Goal: Find specific page/section: Find specific page/section

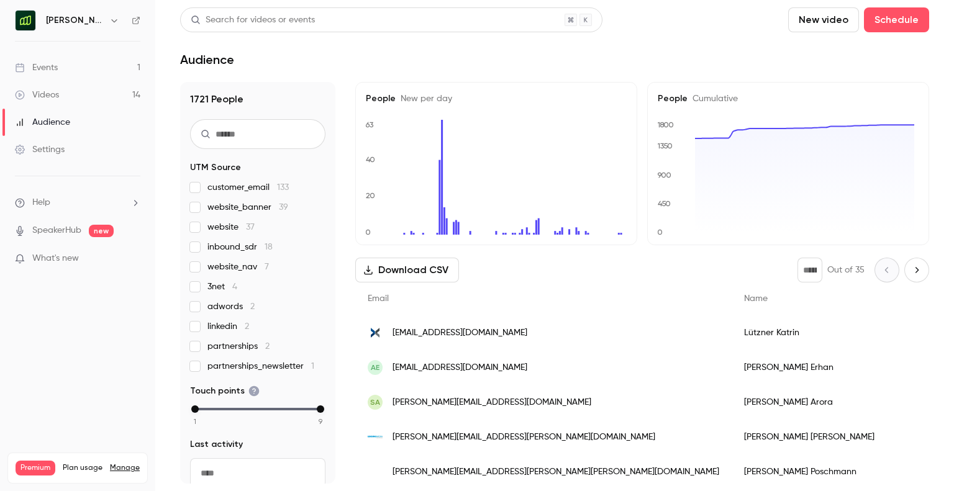
click at [109, 21] on icon "button" at bounding box center [114, 21] width 10 height 10
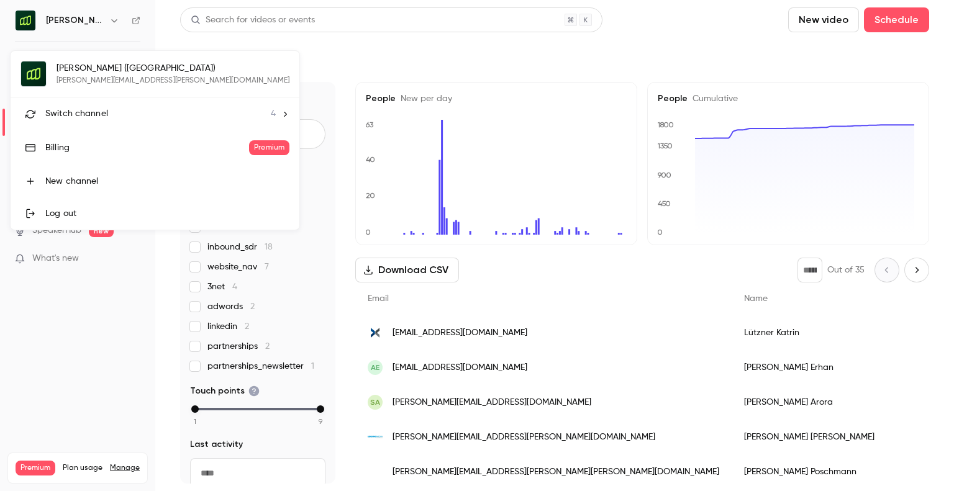
click at [91, 21] on div at bounding box center [477, 245] width 954 height 491
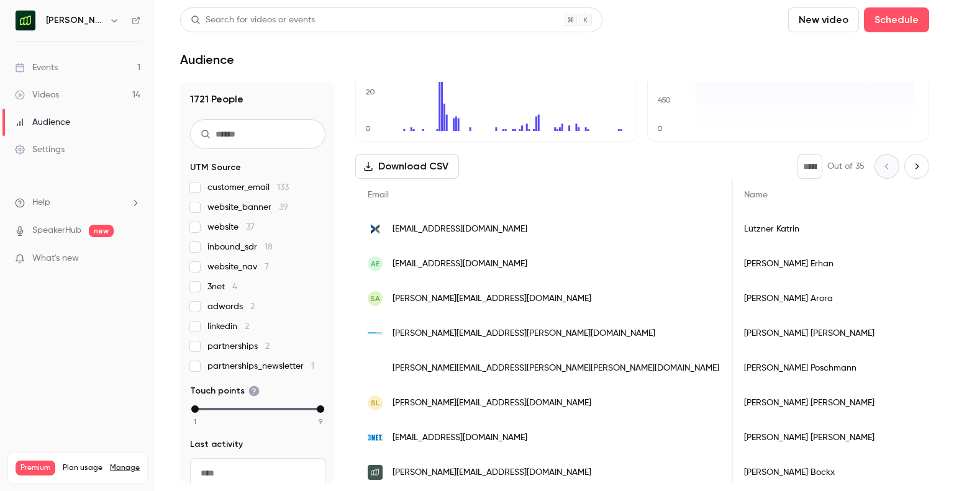
scroll to position [219, 0]
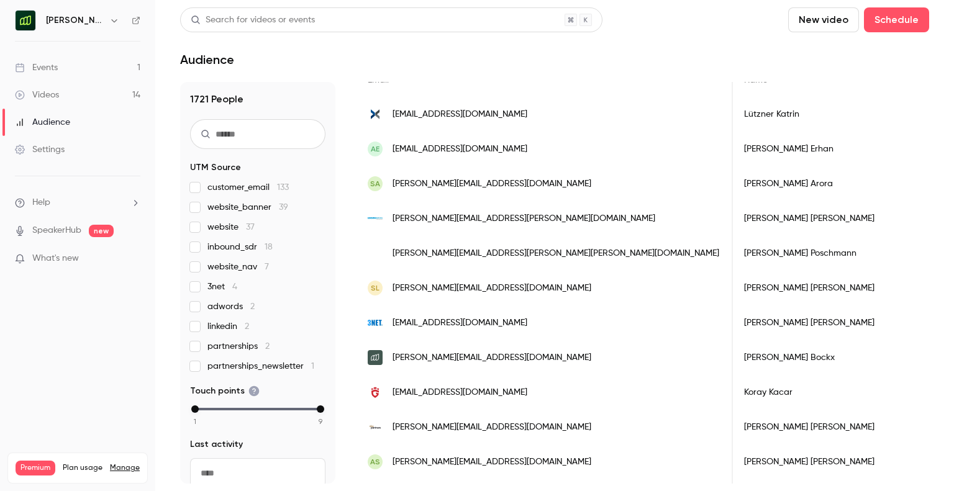
click at [67, 65] on link "Events 1" at bounding box center [77, 67] width 155 height 27
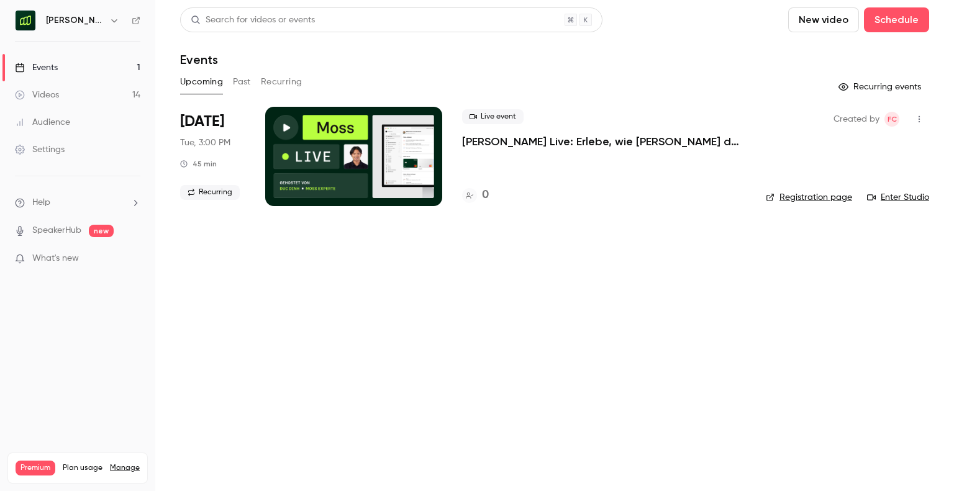
click at [246, 84] on button "Past" at bounding box center [242, 82] width 18 height 20
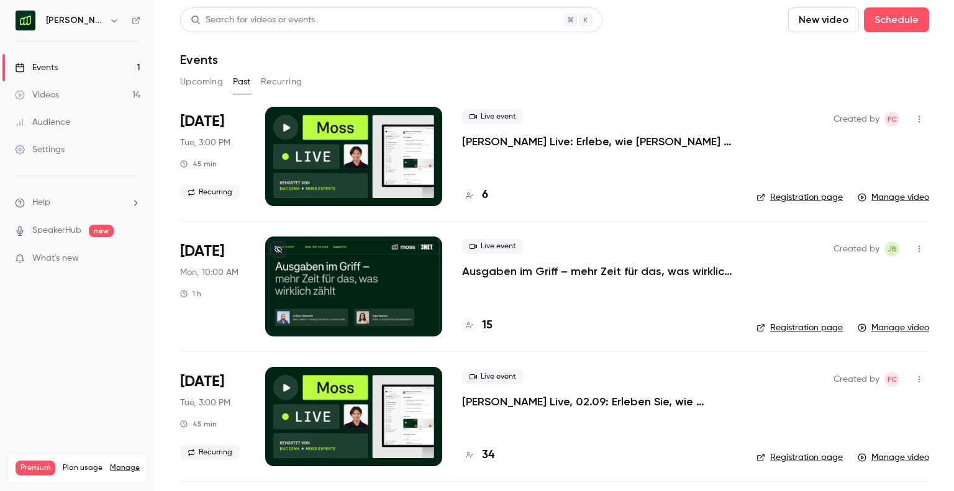
click at [80, 21] on h6 "[PERSON_NAME] ([GEOGRAPHIC_DATA])" at bounding box center [75, 20] width 58 height 12
click at [111, 20] on icon "button" at bounding box center [114, 20] width 6 height 3
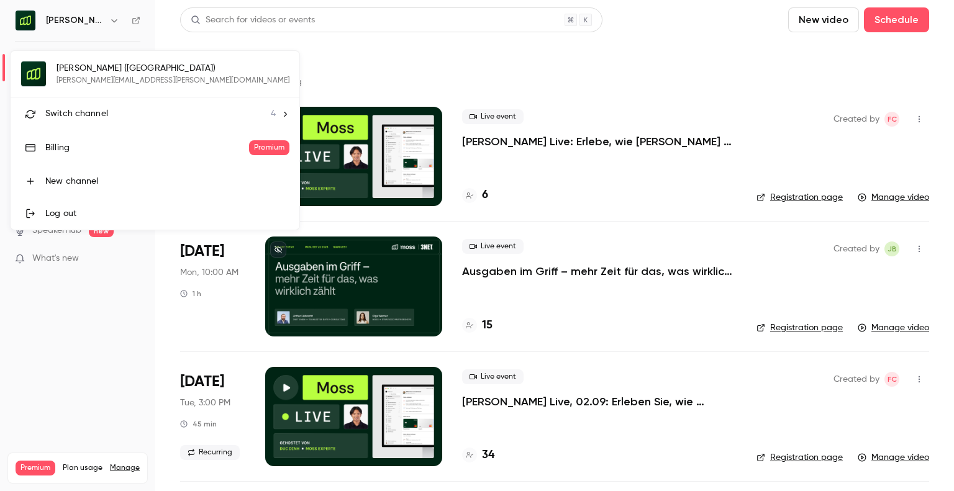
click at [112, 104] on li "Switch channel 4" at bounding box center [155, 114] width 289 height 33
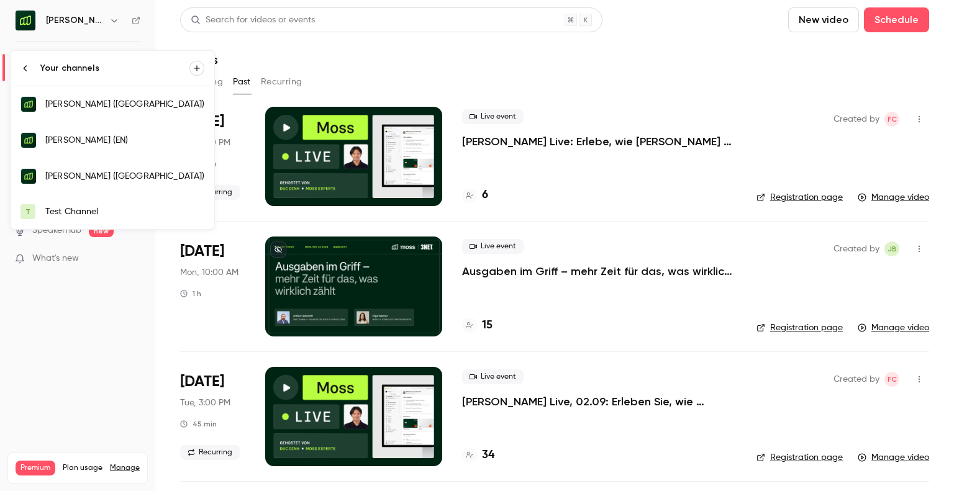
click at [116, 144] on div "[PERSON_NAME] (EN)" at bounding box center [124, 140] width 159 height 12
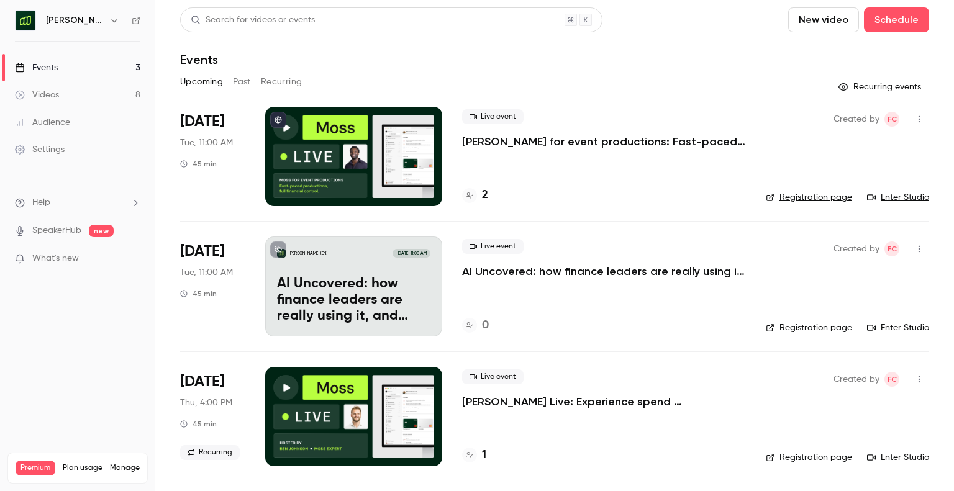
click at [247, 78] on button "Past" at bounding box center [242, 82] width 18 height 20
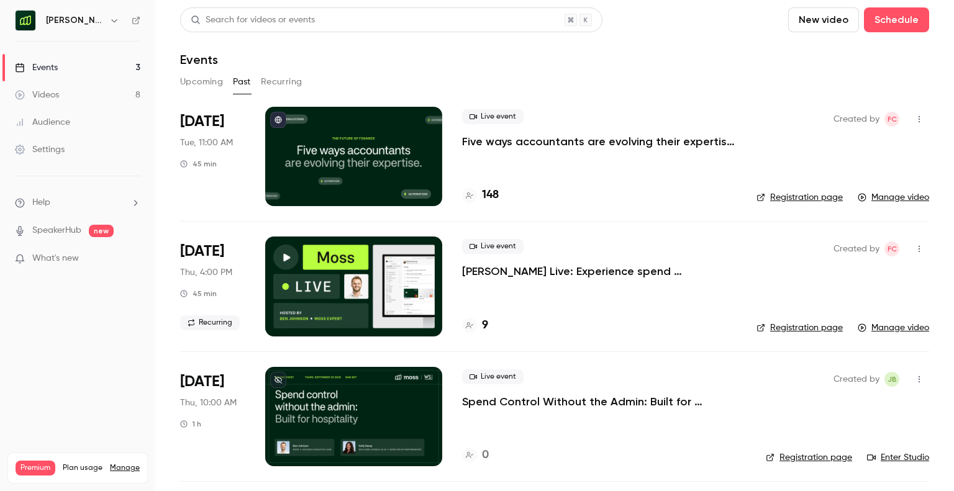
click at [915, 125] on button "button" at bounding box center [920, 119] width 20 height 20
click at [492, 198] on div at bounding box center [477, 245] width 954 height 491
click at [473, 194] on div at bounding box center [469, 195] width 15 height 15
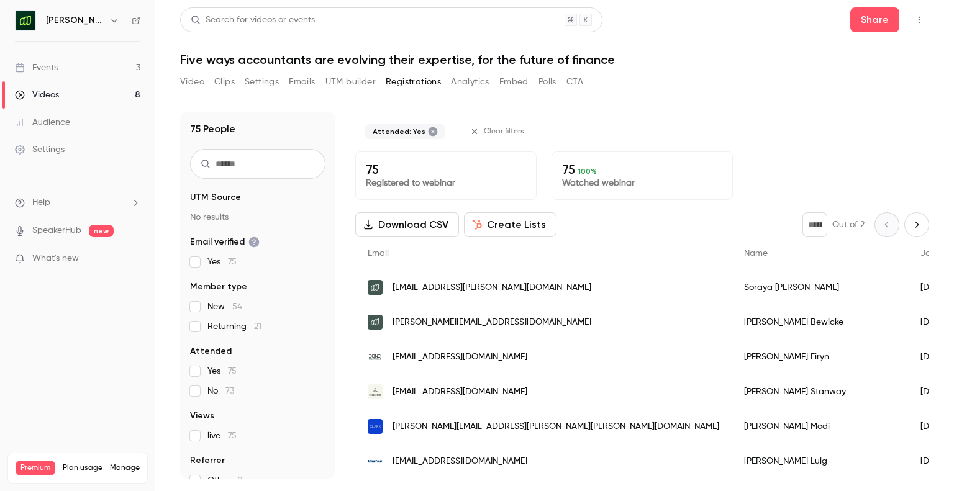
click at [910, 229] on icon "Next page" at bounding box center [917, 225] width 14 height 10
type input "*"
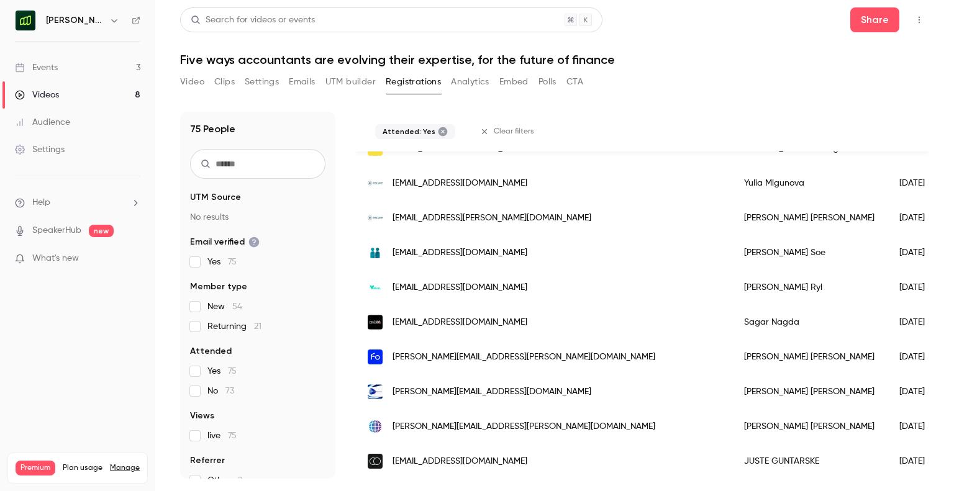
scroll to position [670, 0]
